Goal: Task Accomplishment & Management: Manage account settings

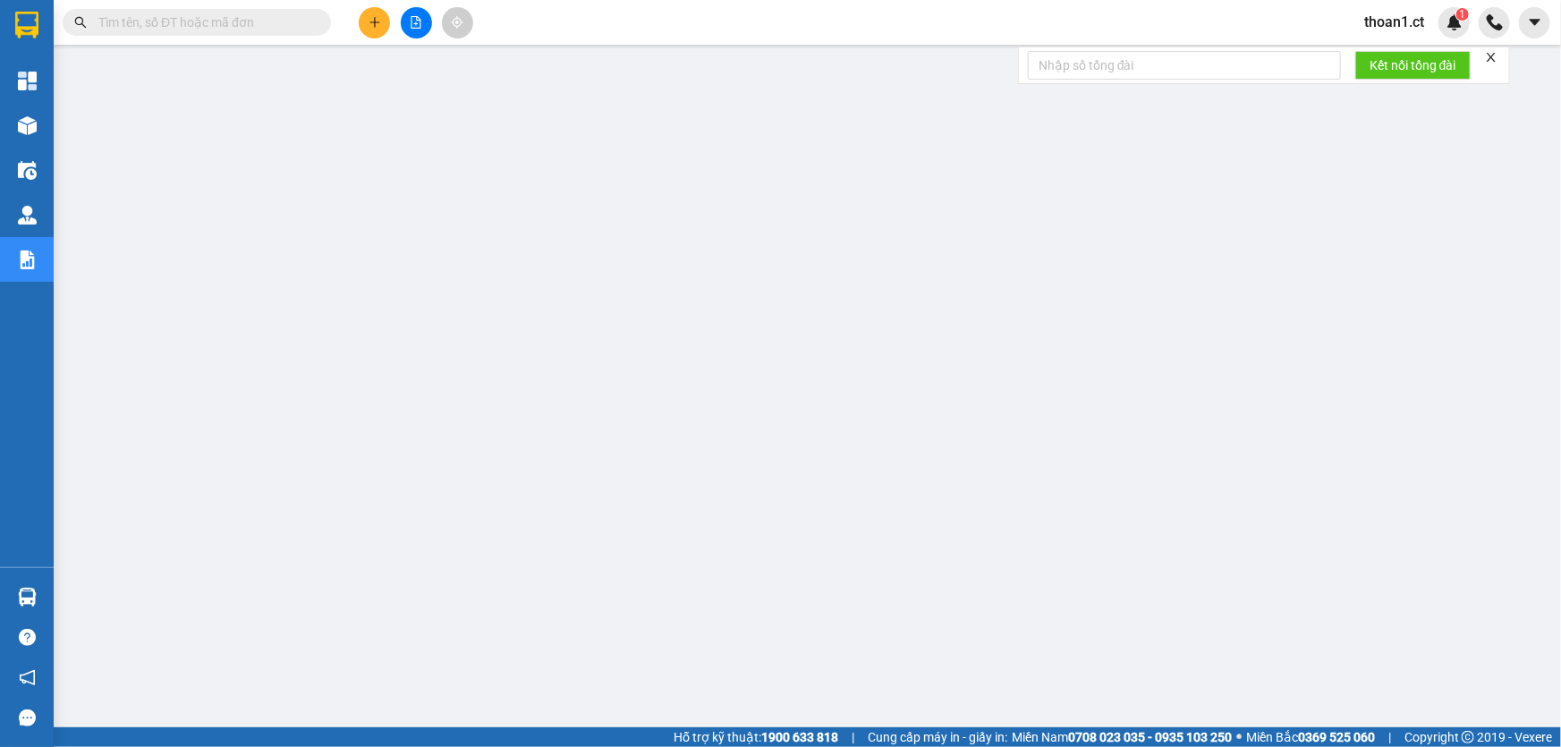
click at [1399, 14] on span "thoan1.ct" at bounding box center [1393, 22] width 89 height 22
click at [1384, 52] on span "Đăng xuất" at bounding box center [1414, 56] width 75 height 20
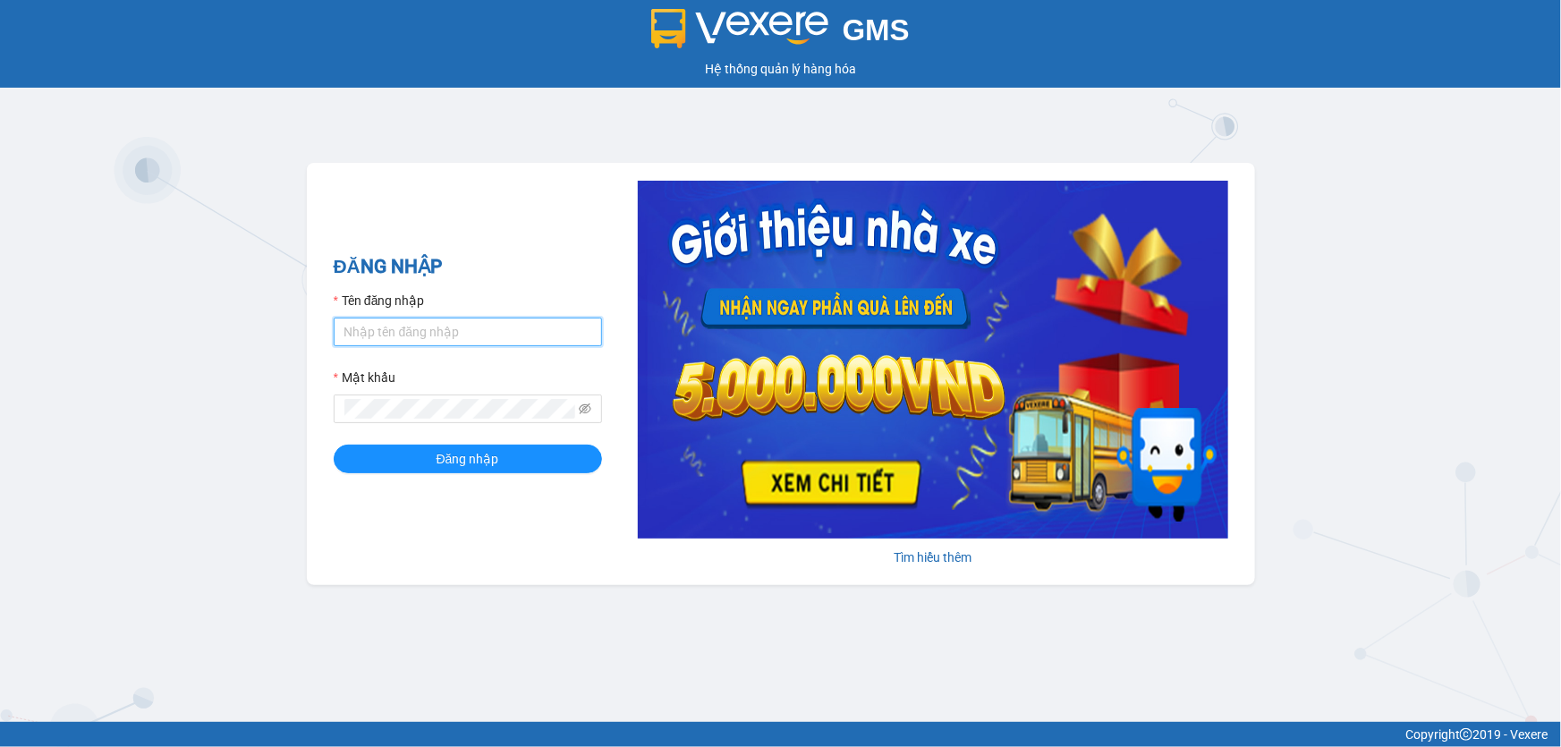
click at [478, 334] on input "Tên đăng nhập" at bounding box center [468, 331] width 268 height 29
type input "huyen.ct"
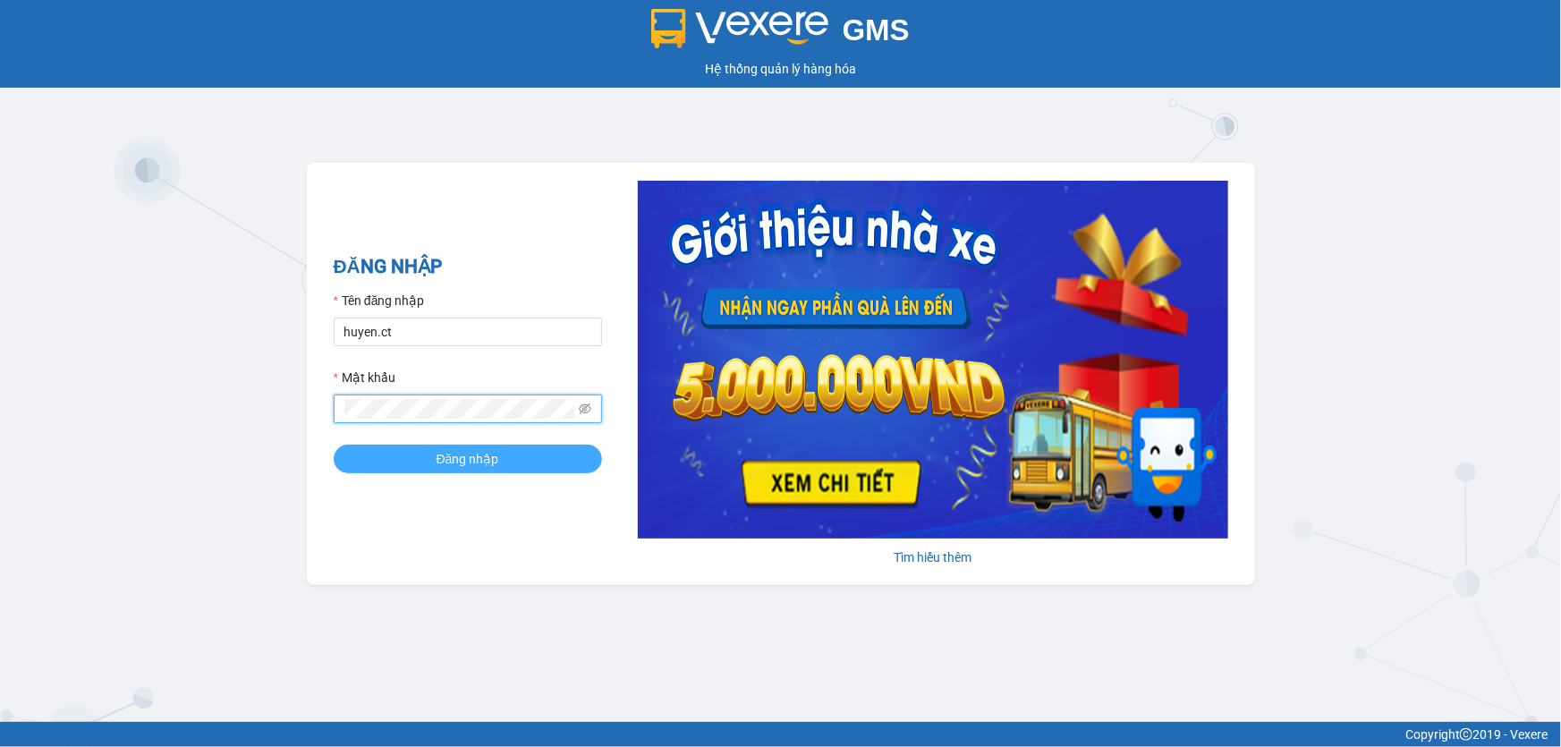
click at [427, 455] on button "Đăng nhập" at bounding box center [468, 458] width 268 height 29
